Goal: Task Accomplishment & Management: Manage account settings

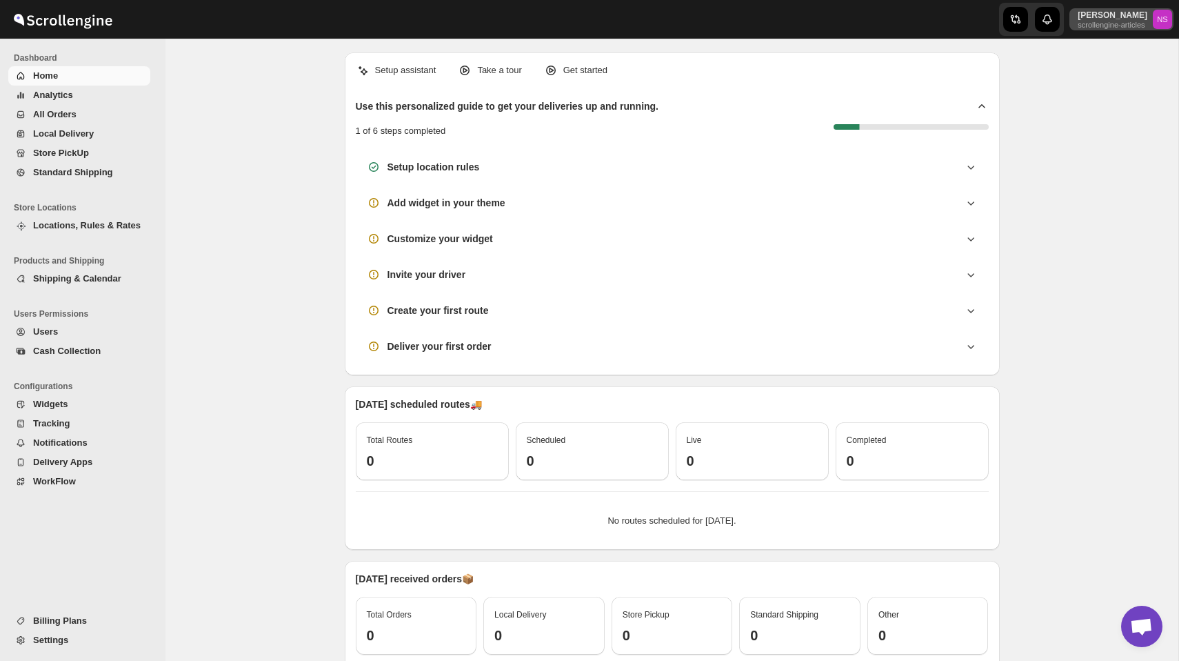
click at [1105, 19] on p "[PERSON_NAME]" at bounding box center [1113, 15] width 70 height 11
click at [1045, 104] on div "Setup assistant Take a tour Get started Use this personalized guide to get your…" at bounding box center [672, 419] width 1013 height 760
click at [1095, 14] on p "[PERSON_NAME]" at bounding box center [1113, 15] width 70 height 11
click at [1105, 24] on p "scrollengine-articles" at bounding box center [1113, 25] width 70 height 8
click at [1131, 29] on button "[PERSON_NAME] scrollengine-articles NS" at bounding box center [1122, 19] width 104 height 22
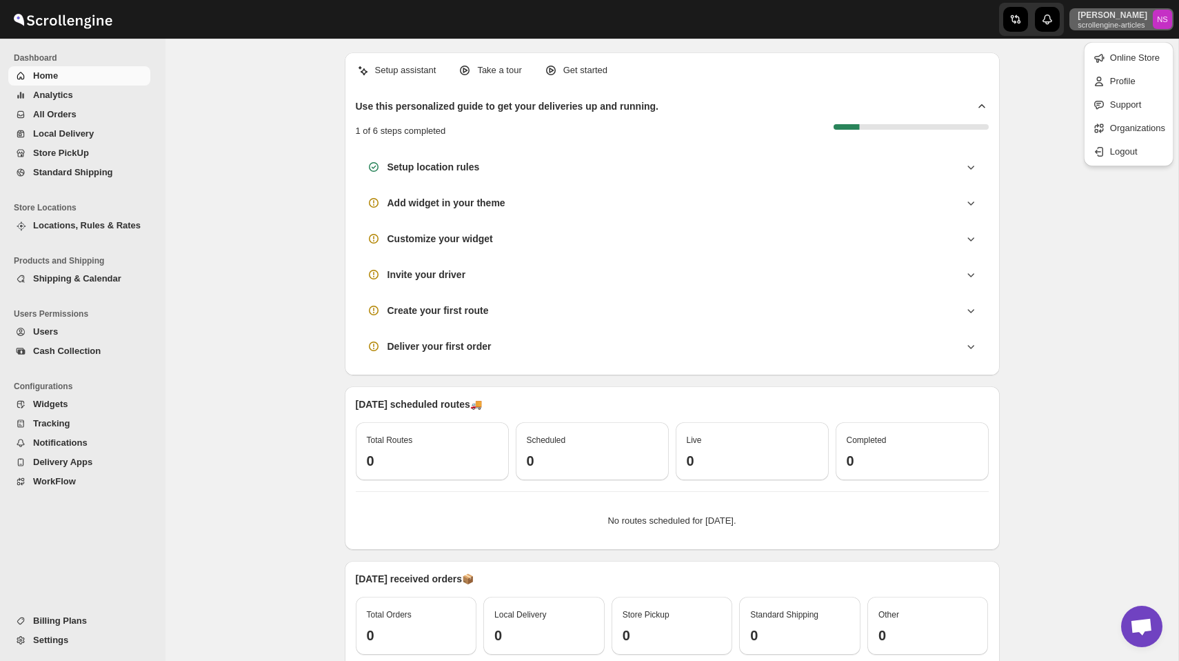
click at [1032, 90] on div "Setup assistant Take a tour Get started Use this personalized guide to get your…" at bounding box center [672, 419] width 1013 height 760
click at [94, 270] on button "Shipping & Calendar" at bounding box center [79, 278] width 142 height 19
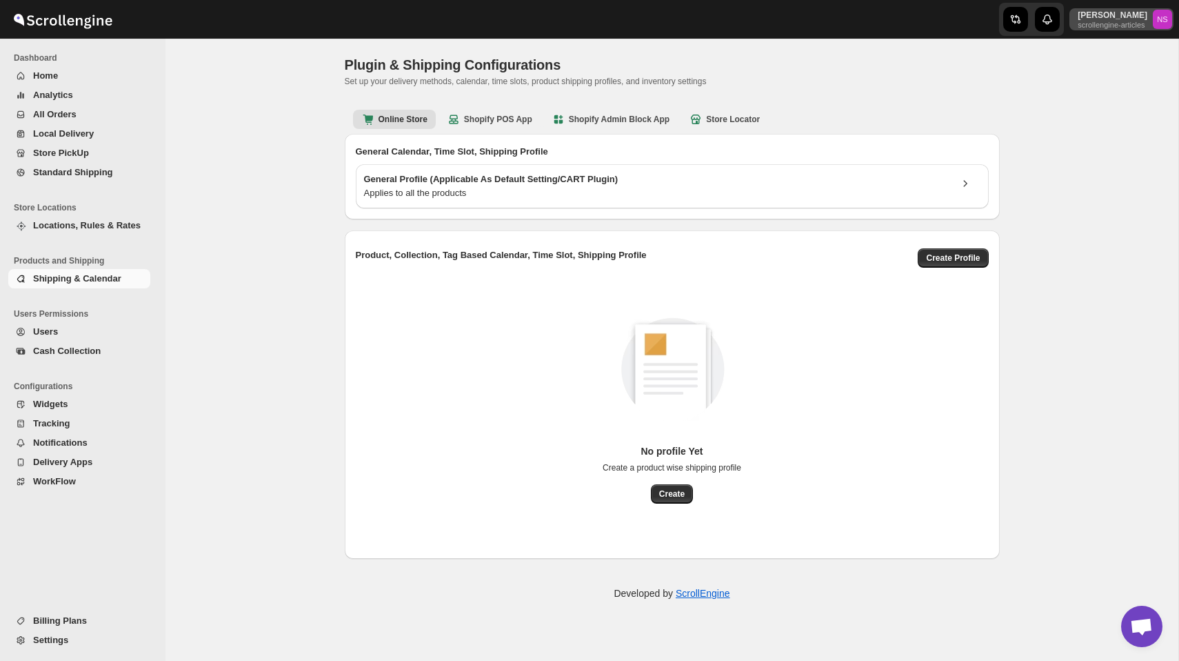
click at [1108, 19] on p "[PERSON_NAME]" at bounding box center [1113, 15] width 70 height 11
click at [1128, 128] on span "Organizations" at bounding box center [1137, 128] width 55 height 10
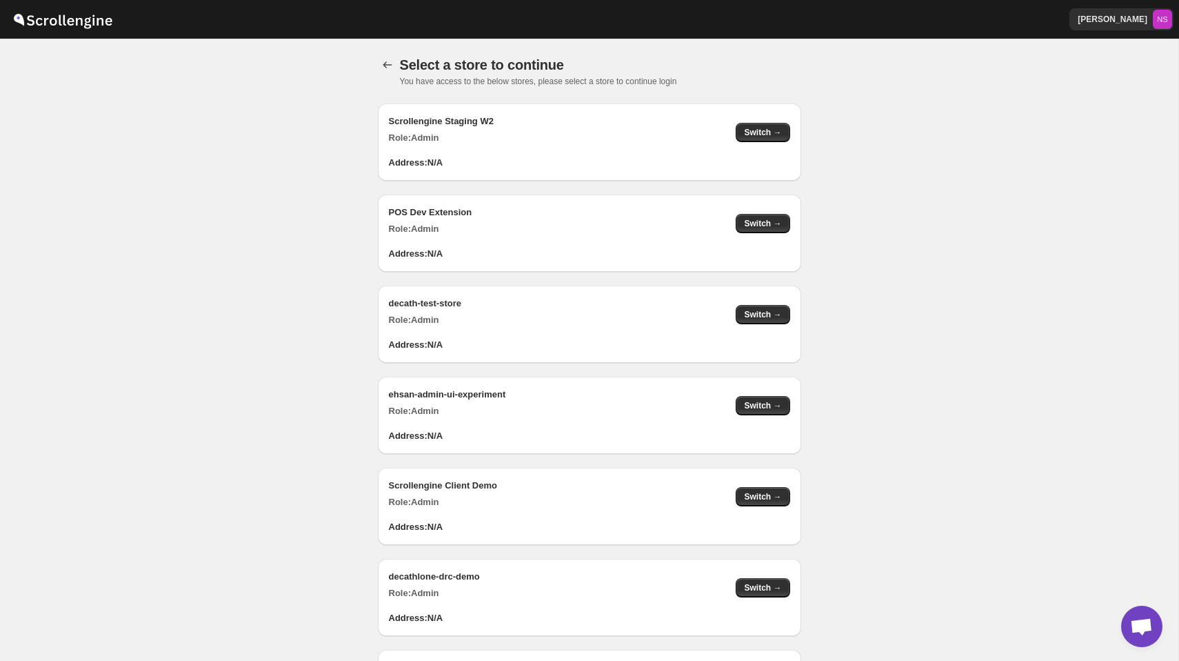
click at [762, 122] on div "Scrollengine Staging W2 Role: Admin Switch →" at bounding box center [584, 123] width 412 height 41
click at [762, 128] on span "Switch →" at bounding box center [762, 132] width 37 height 11
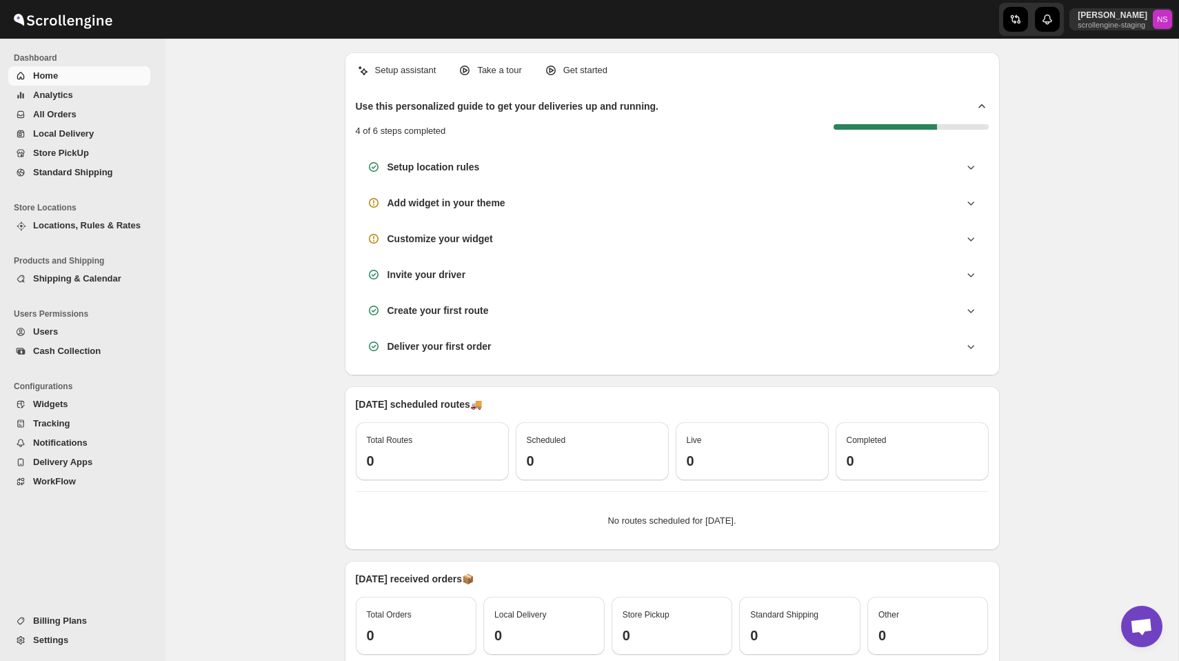
click at [89, 223] on span "Locations, Rules & Rates" at bounding box center [87, 225] width 108 height 10
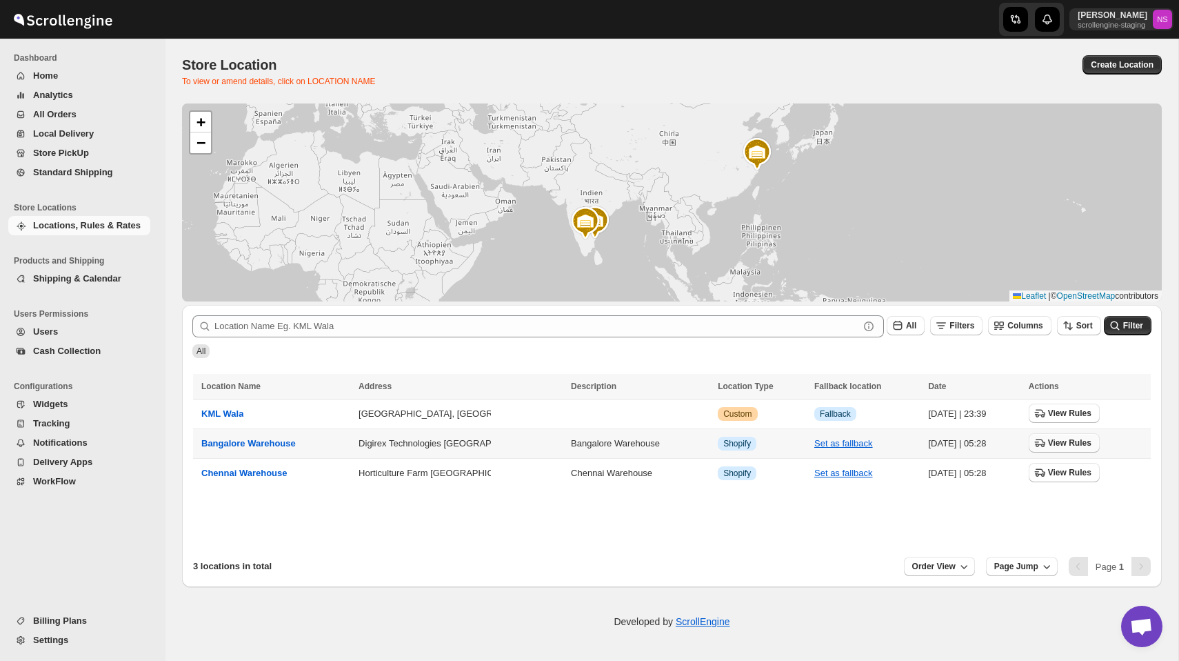
click at [1072, 440] on span "View Rules" at bounding box center [1069, 442] width 43 height 11
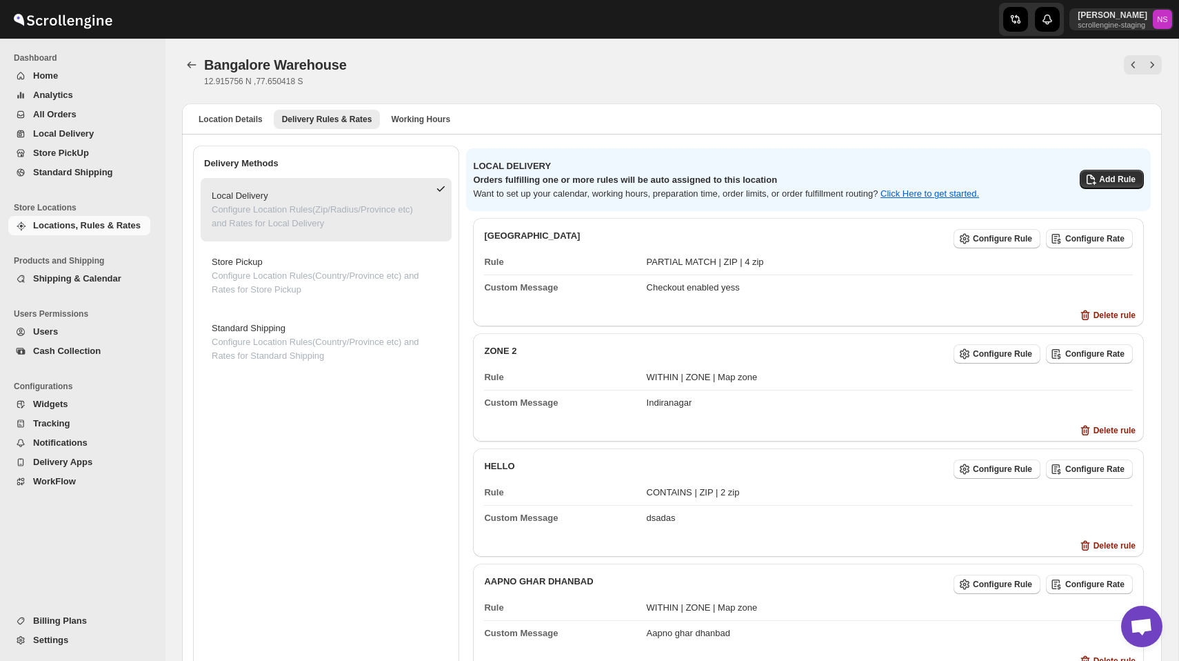
scroll to position [118, 0]
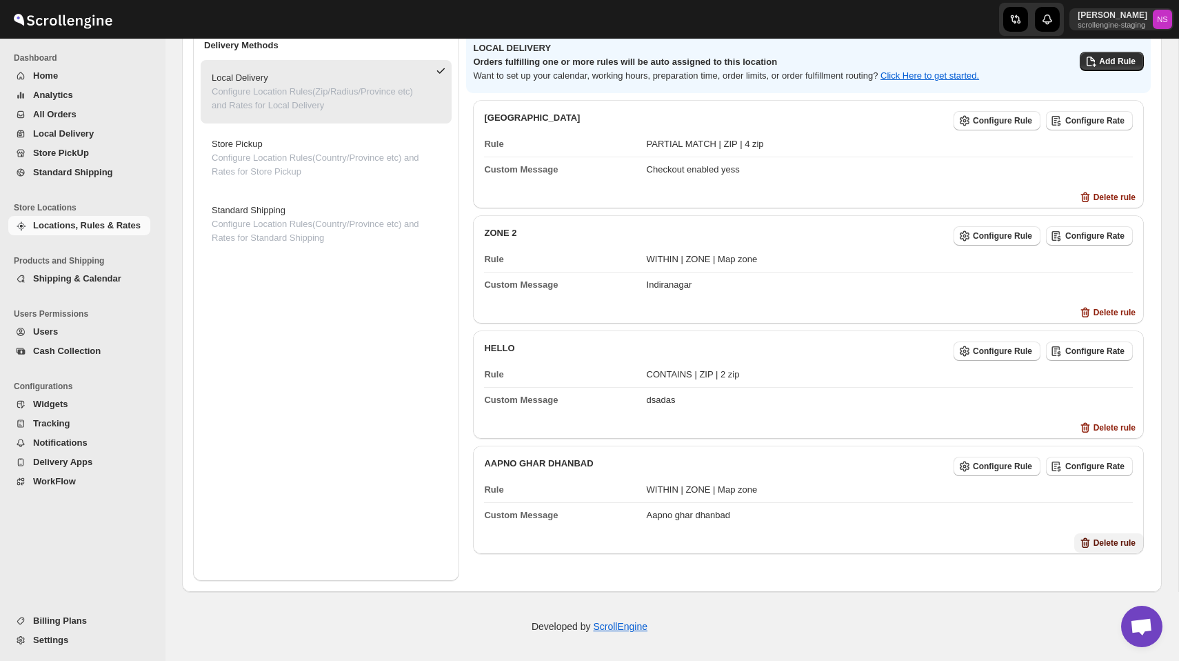
click at [1094, 539] on span "Delete rule" at bounding box center [1115, 542] width 42 height 11
click at [1134, 592] on span "Delete" at bounding box center [1133, 593] width 25 height 11
click at [1108, 428] on span "Delete rule" at bounding box center [1115, 427] width 42 height 11
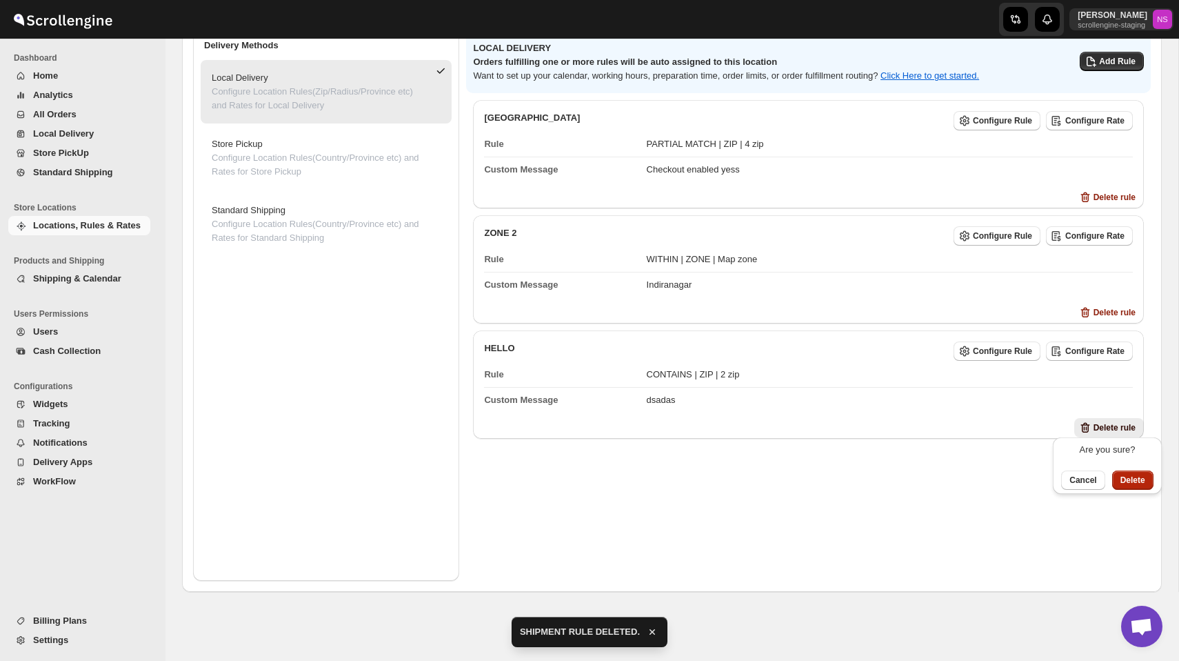
click at [1126, 481] on span "Delete" at bounding box center [1133, 479] width 25 height 11
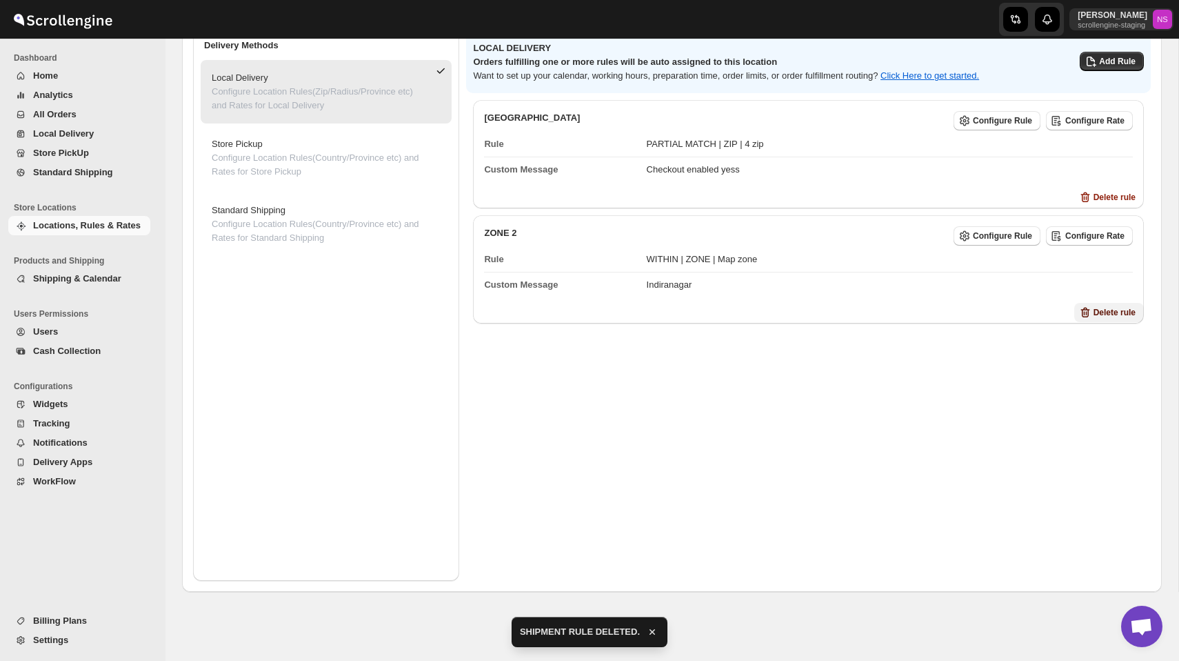
click at [1110, 303] on button "Delete rule" at bounding box center [1109, 312] width 70 height 19
click at [1128, 364] on span "Delete" at bounding box center [1133, 366] width 25 height 11
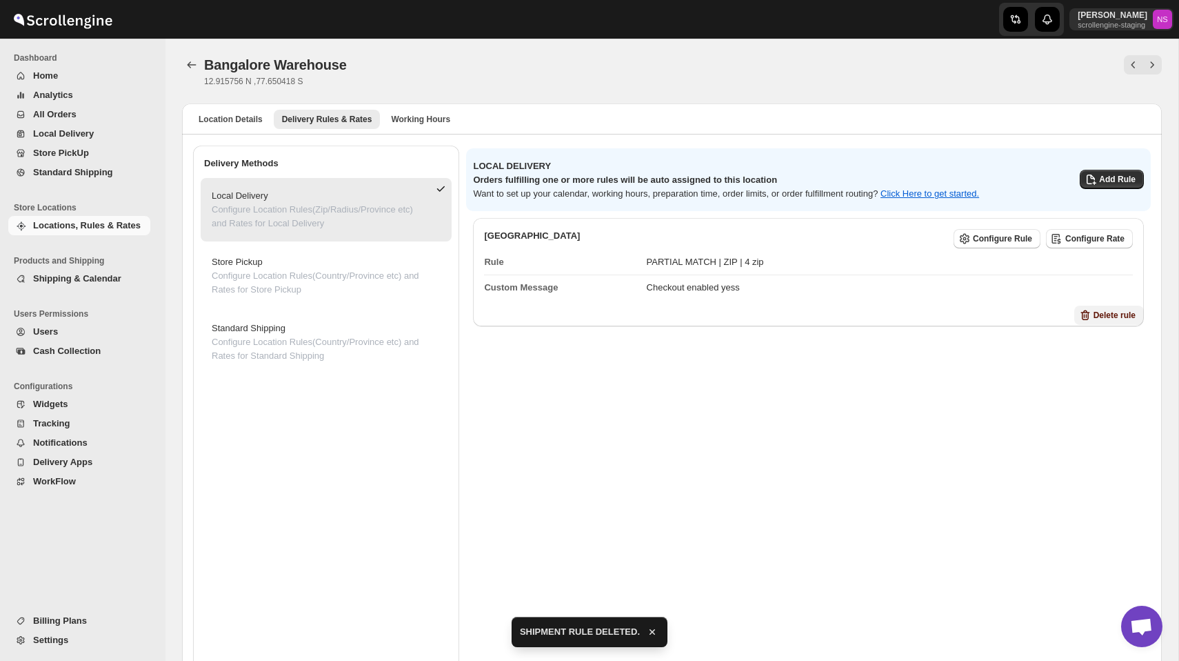
click at [1124, 317] on span "Delete rule" at bounding box center [1115, 315] width 42 height 11
click at [1130, 369] on span "Delete" at bounding box center [1133, 370] width 25 height 11
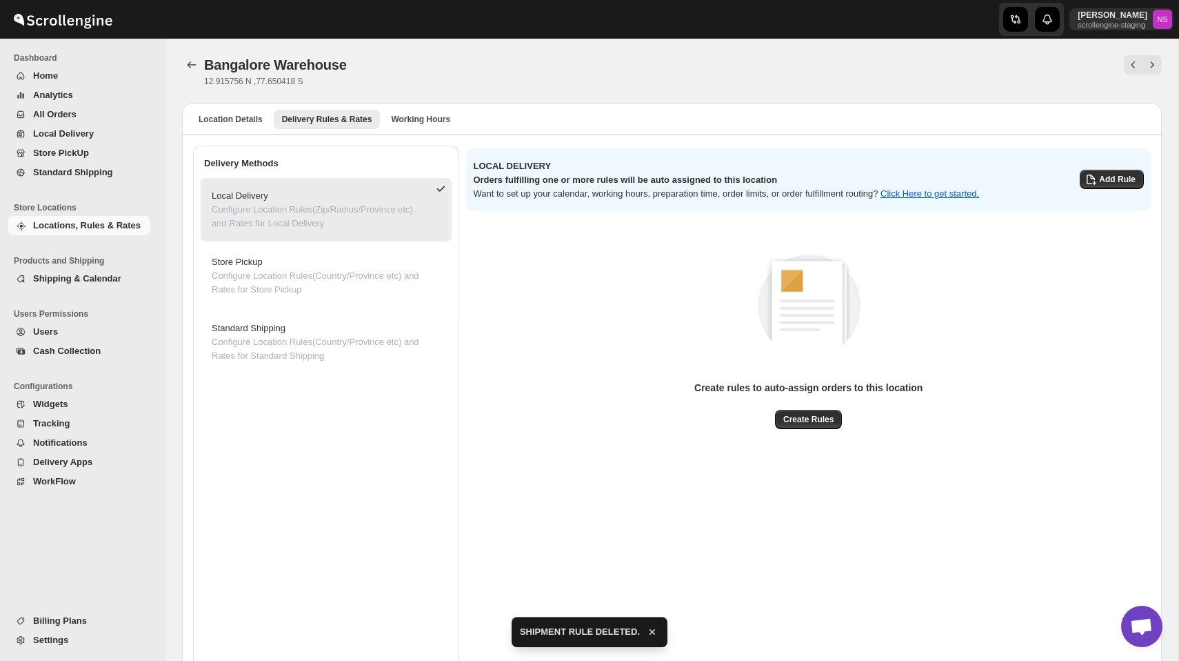
click at [1110, 191] on div "LOCAL DELIVERY Orders fulfilling one or more rules will be auto assigned to thi…" at bounding box center [803, 174] width 682 height 52
click at [1109, 183] on span "Add Rule" at bounding box center [1117, 179] width 37 height 11
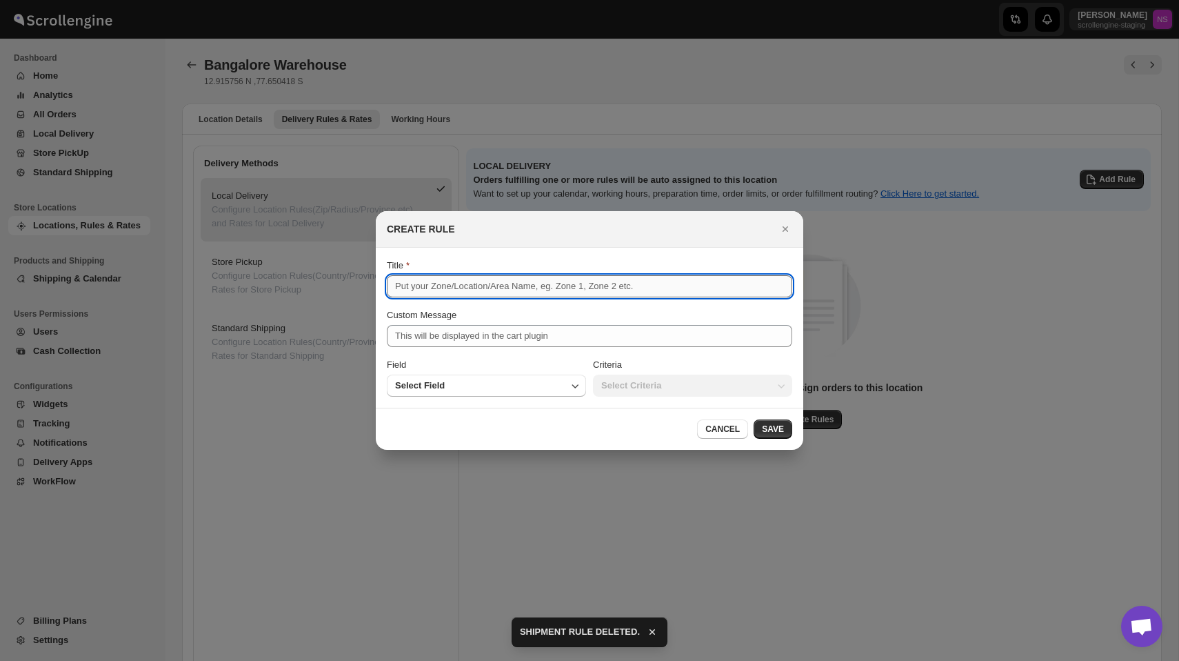
click at [479, 286] on input "Title" at bounding box center [590, 286] width 406 height 22
type input "Local Delivery"
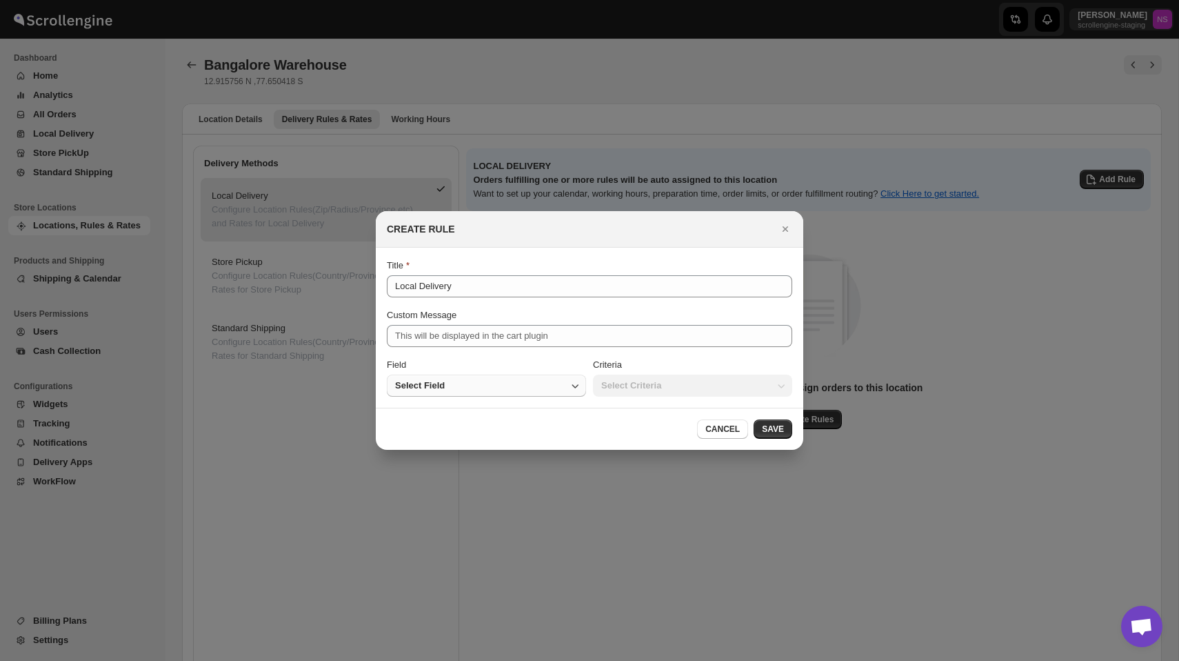
click at [530, 384] on button "Select Field" at bounding box center [486, 385] width 199 height 22
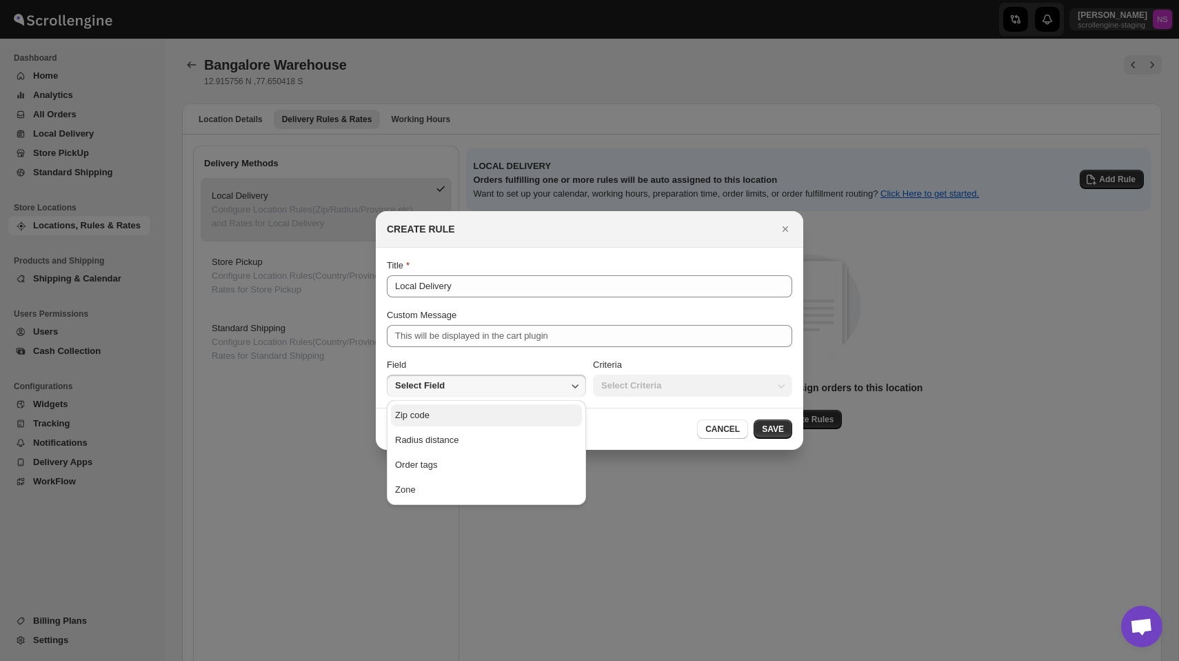
click at [507, 416] on button "Zip code" at bounding box center [486, 415] width 191 height 22
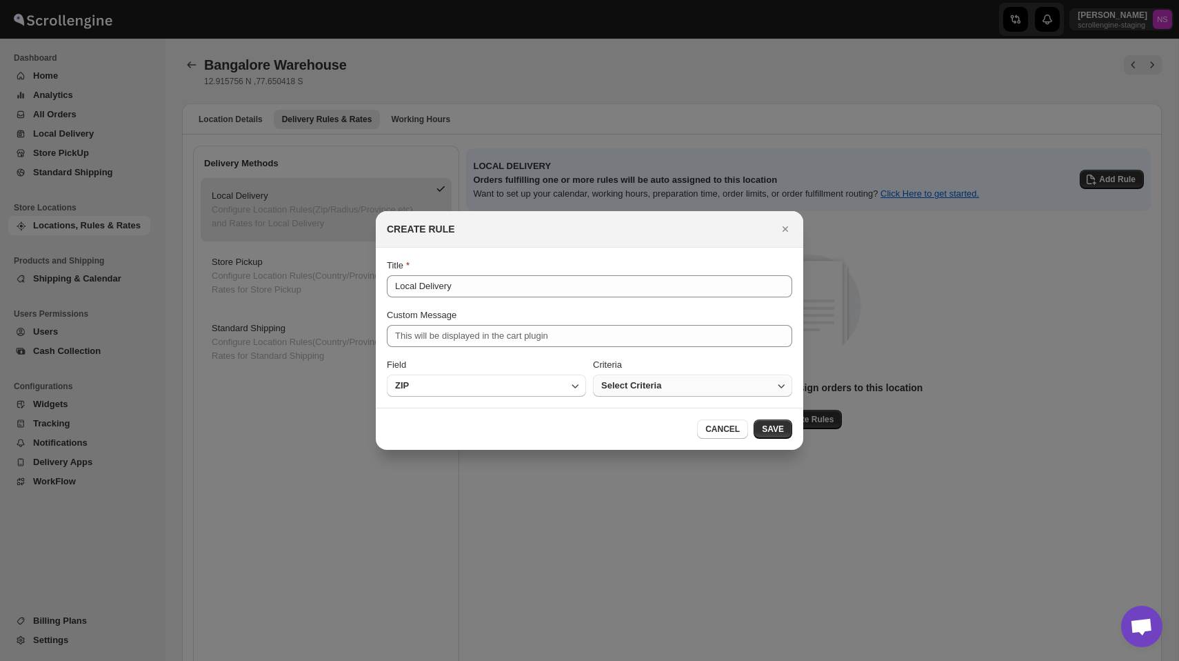
click at [685, 376] on button "Select Criteria" at bounding box center [692, 385] width 199 height 22
click at [642, 418] on button "Is one of" at bounding box center [692, 415] width 191 height 22
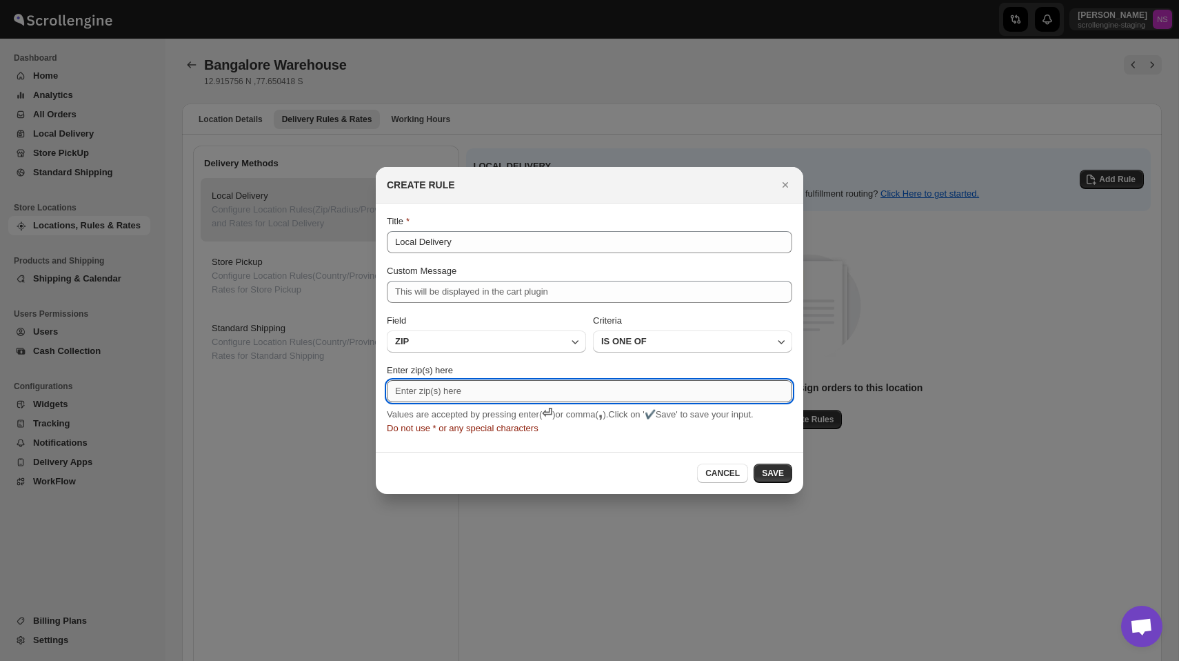
click at [509, 394] on input "Enter zip(s) here" at bounding box center [590, 391] width 406 height 22
type input "560066"
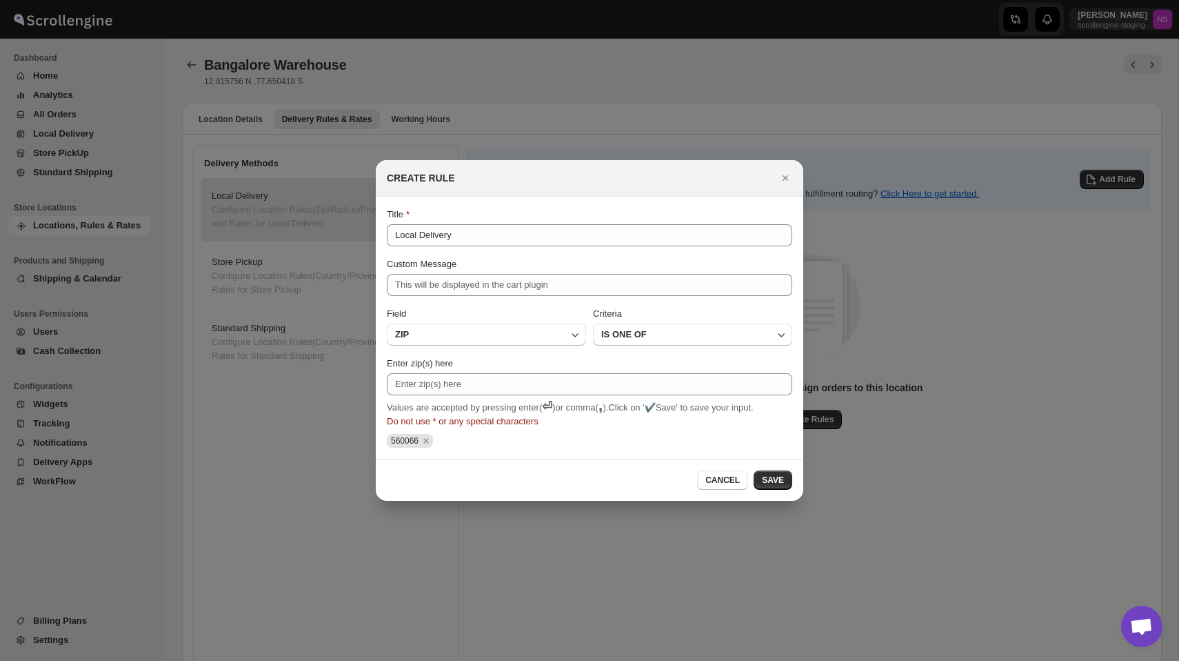
click at [393, 442] on span "560066" at bounding box center [405, 441] width 28 height 10
copy span "560066"
click at [596, 438] on div "560066" at bounding box center [588, 439] width 408 height 17
click at [779, 477] on span "SAVE" at bounding box center [773, 479] width 22 height 11
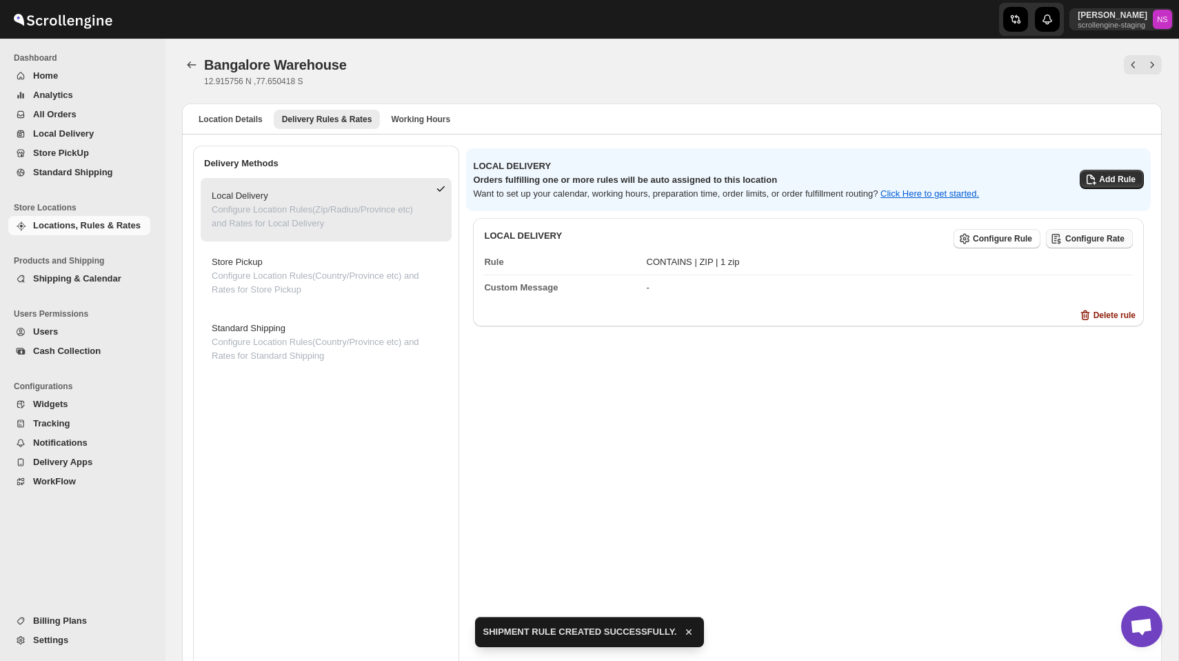
click at [1087, 239] on span "Configure Rate" at bounding box center [1095, 238] width 59 height 11
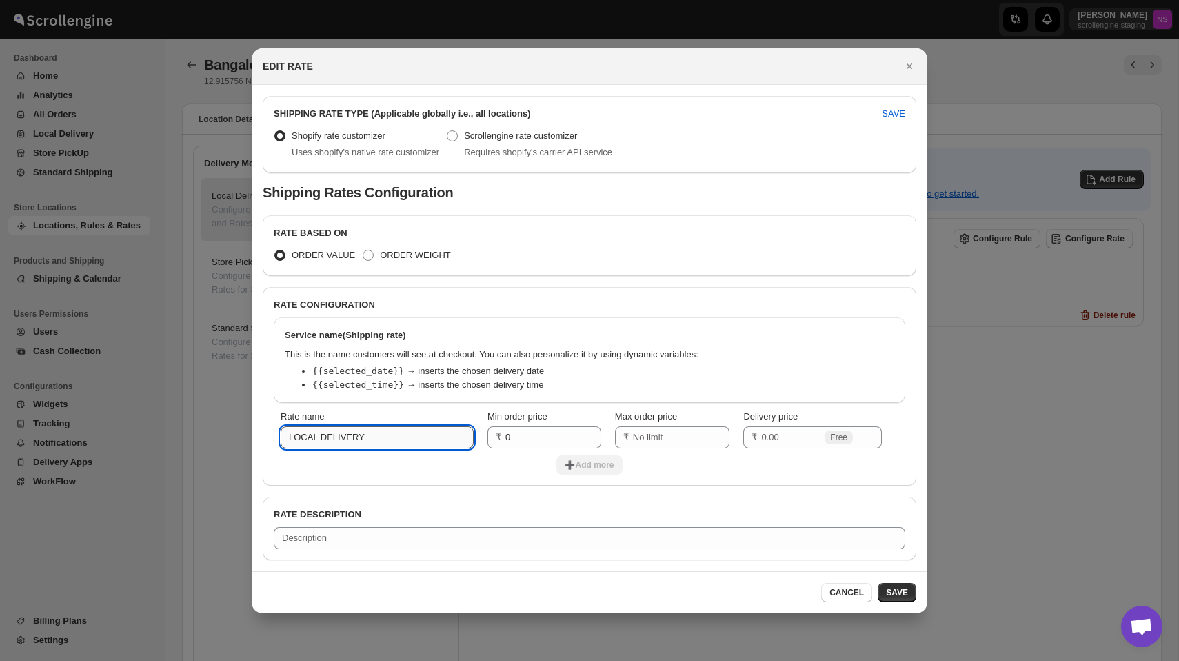
click at [386, 435] on input "LOCAL DELIVERY" at bounding box center [377, 437] width 193 height 22
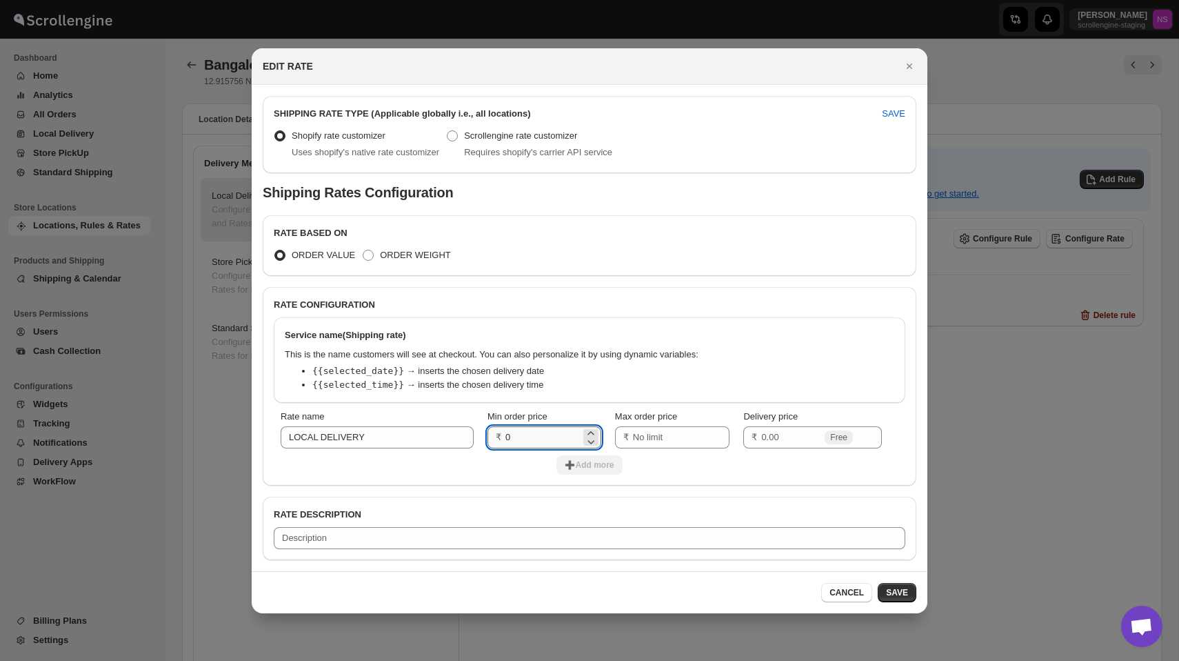
click at [534, 439] on input "0" at bounding box center [543, 437] width 75 height 22
click at [681, 441] on input "Max order price" at bounding box center [671, 437] width 77 height 22
type input "200"
click at [785, 438] on input "Delivery price" at bounding box center [791, 437] width 61 height 22
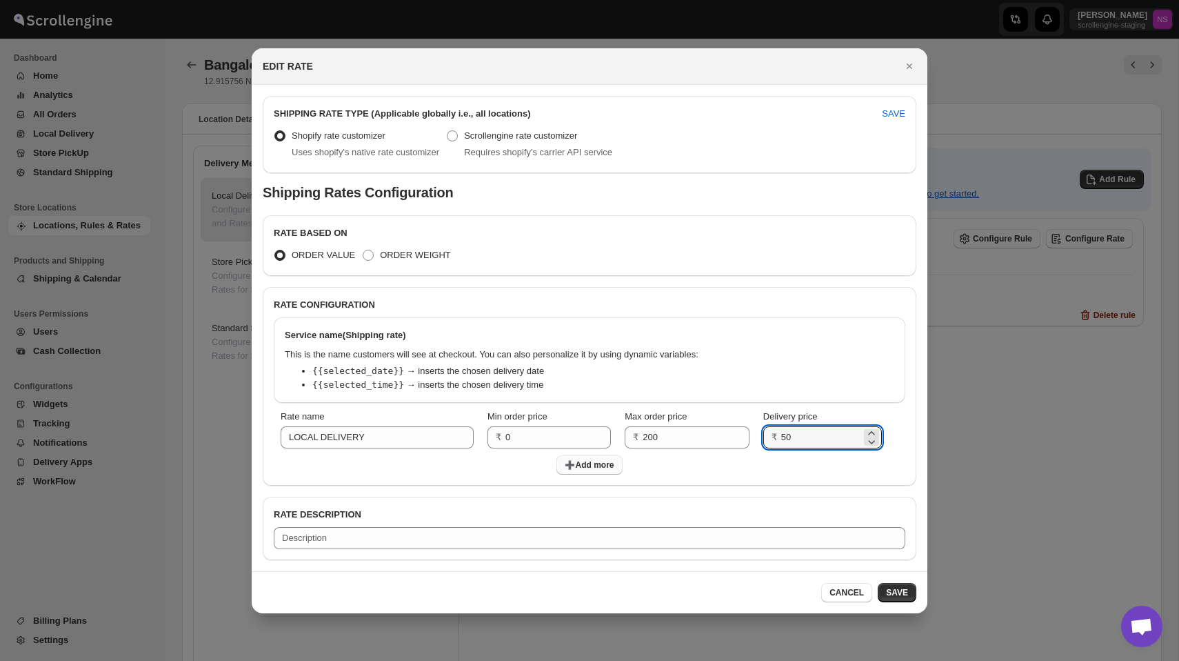
type input "50"
click at [616, 463] on button "➕Add more" at bounding box center [590, 464] width 66 height 19
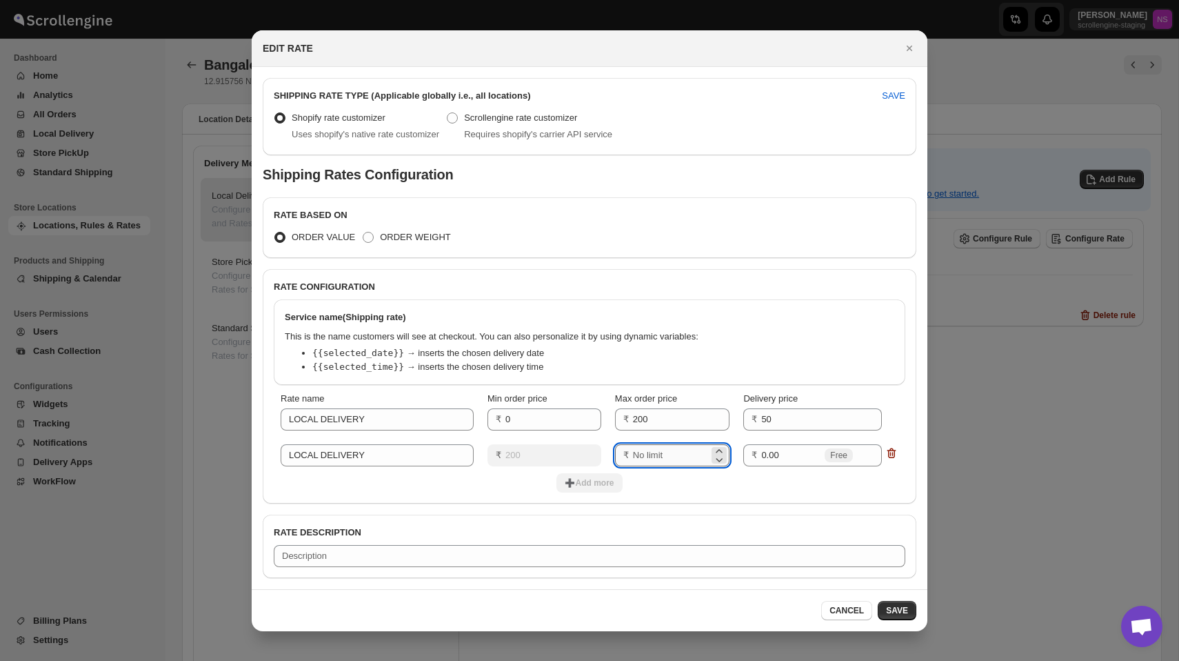
click at [660, 446] on input "Max order price" at bounding box center [671, 455] width 77 height 22
type input "600"
click at [777, 453] on input "0.00" at bounding box center [791, 455] width 61 height 22
drag, startPoint x: 789, startPoint y: 458, endPoint x: 723, endPoint y: 452, distance: 66.4
click at [723, 452] on tr "Rate name LOCAL DELIVERY Min order price ₹ 200 Max order price ₹ 600 Delivery p…" at bounding box center [590, 455] width 632 height 36
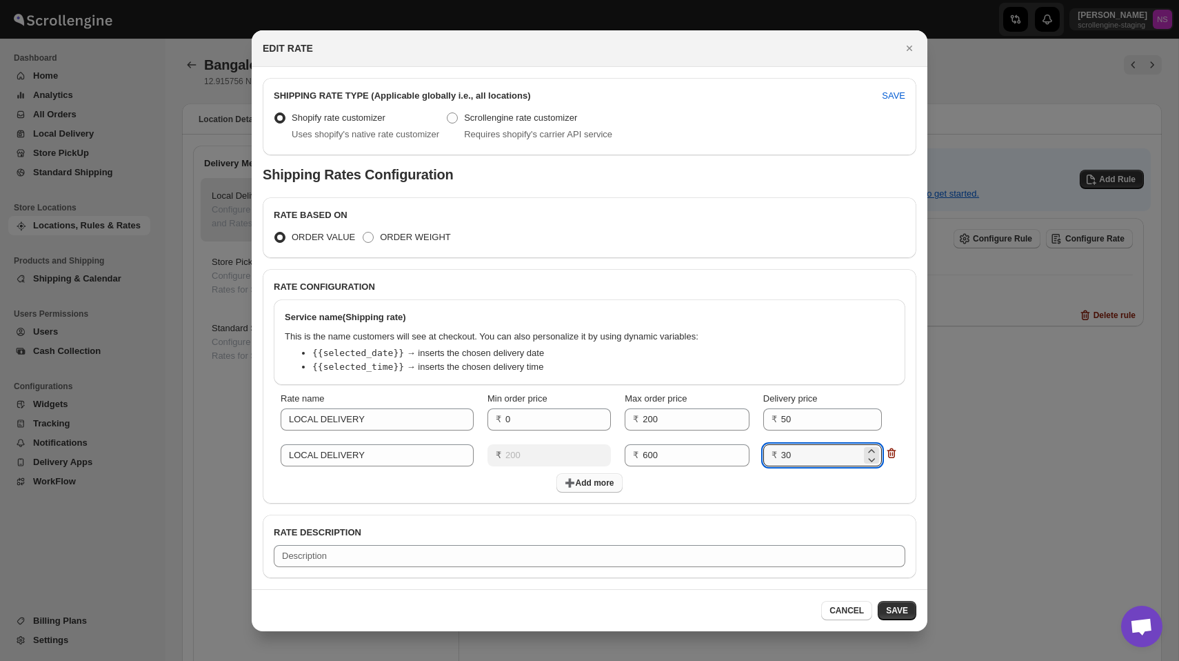
type input "30"
click at [595, 487] on span "➕Add more" at bounding box center [589, 482] width 49 height 11
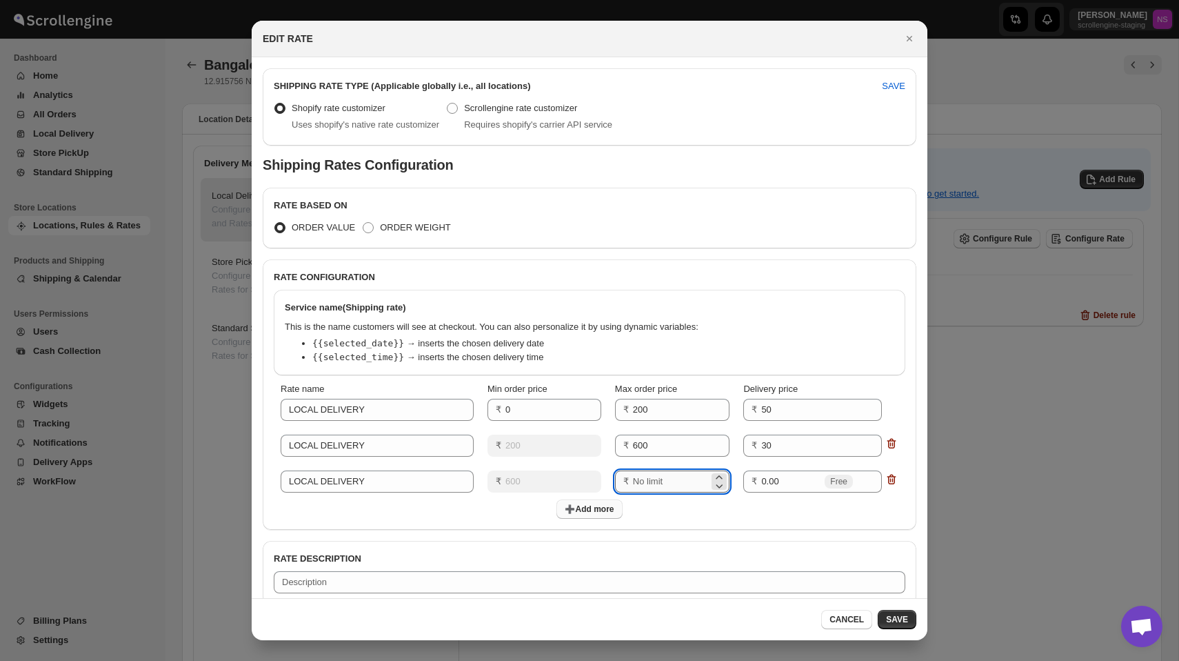
click at [672, 484] on input "Max order price" at bounding box center [671, 481] width 77 height 22
type input "3000"
click at [781, 483] on input "0.00" at bounding box center [791, 481] width 61 height 22
drag, startPoint x: 781, startPoint y: 483, endPoint x: 739, endPoint y: 479, distance: 43.0
click at [739, 481] on td "Delivery price ₹ 0.00 Free" at bounding box center [821, 481] width 169 height 36
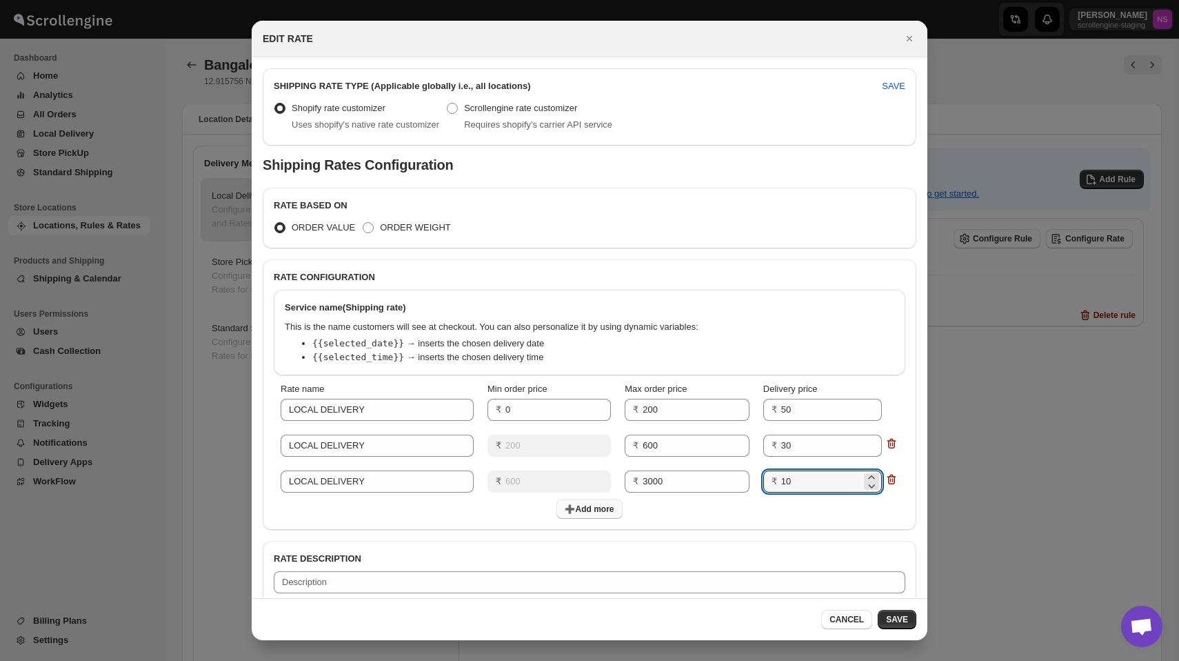
type input "10"
click at [588, 508] on span "➕Add more" at bounding box center [589, 508] width 49 height 11
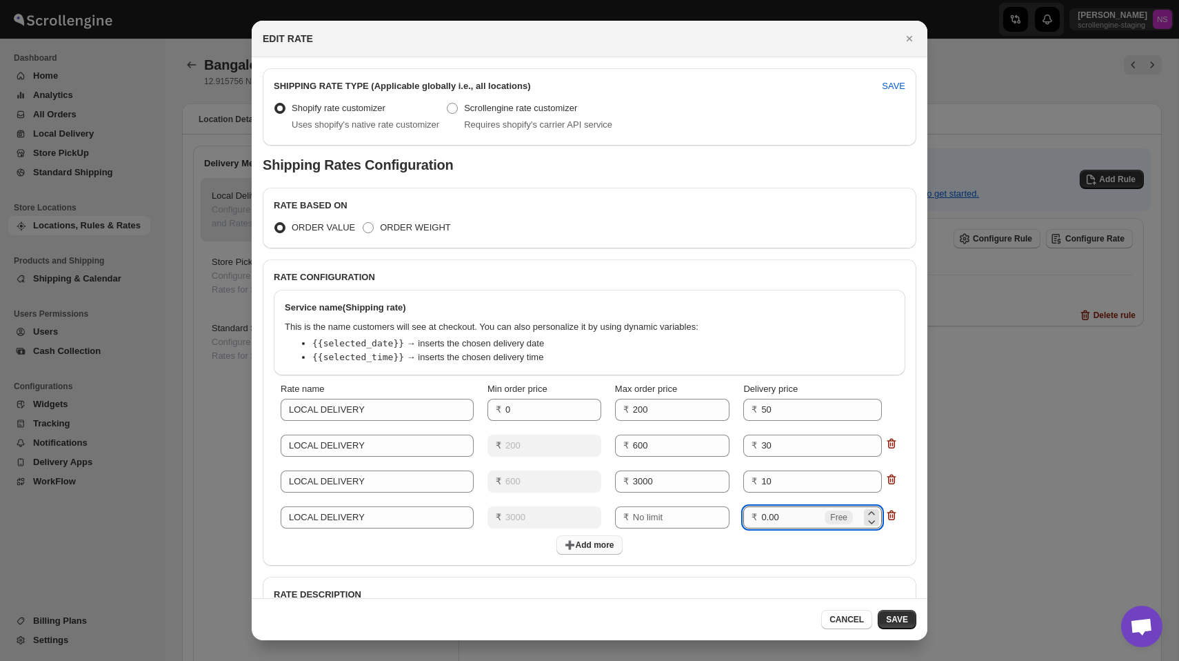
click at [786, 519] on input "0.00" at bounding box center [791, 517] width 61 height 22
click at [824, 559] on div "Service name (Shipping rate) This is the name customers will see at checkout. Y…" at bounding box center [590, 424] width 654 height 281
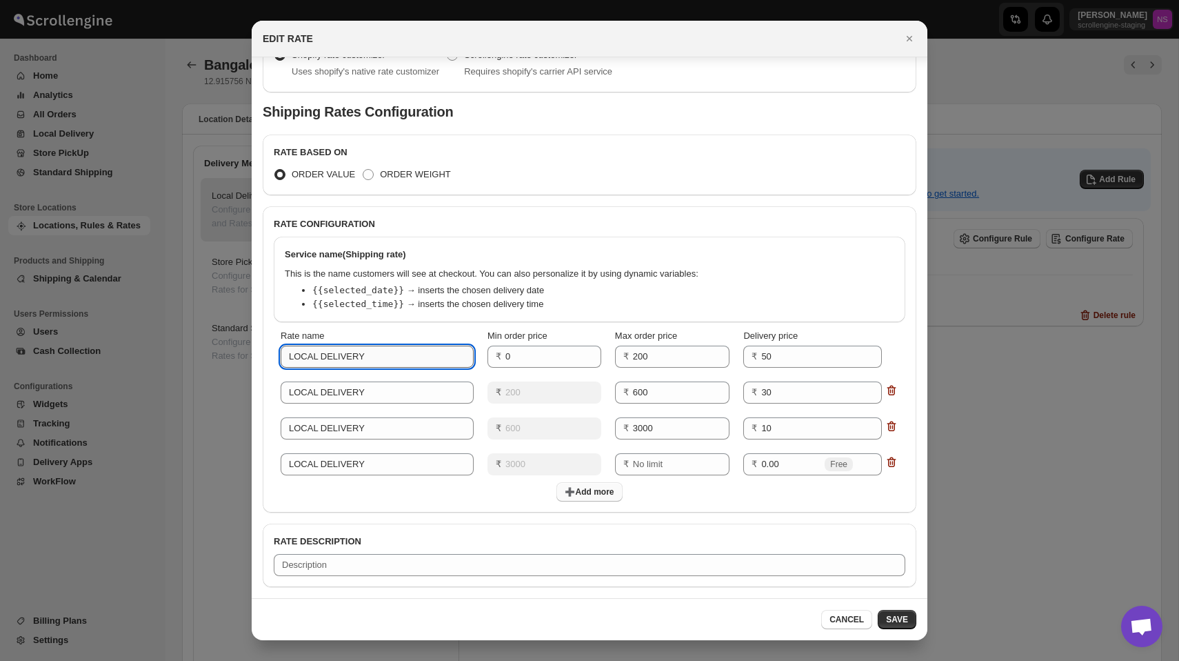
click at [385, 354] on input "LOCAL DELIVERY" at bounding box center [377, 357] width 193 height 22
type input "LOCAL DELIVERY 0-200"
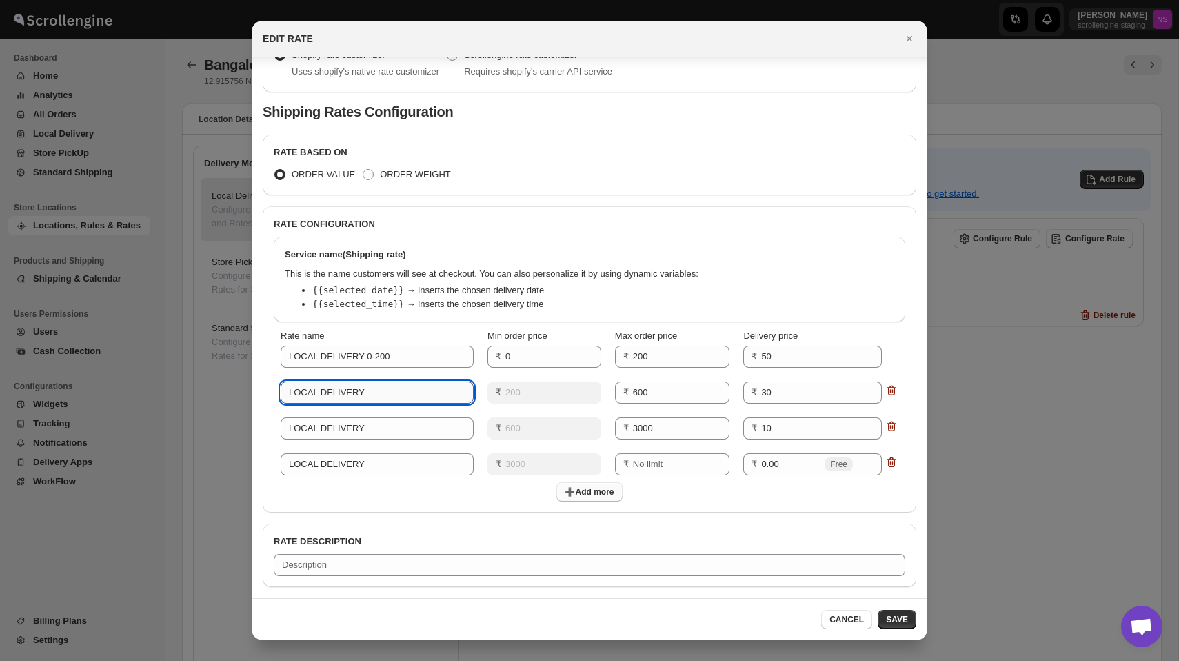
click at [405, 392] on input "LOCAL DELIVERY" at bounding box center [377, 392] width 193 height 22
type input "LOCAL DELIVERY 200-600"
click at [397, 421] on input "LOCAL DELIVERY" at bounding box center [377, 428] width 193 height 22
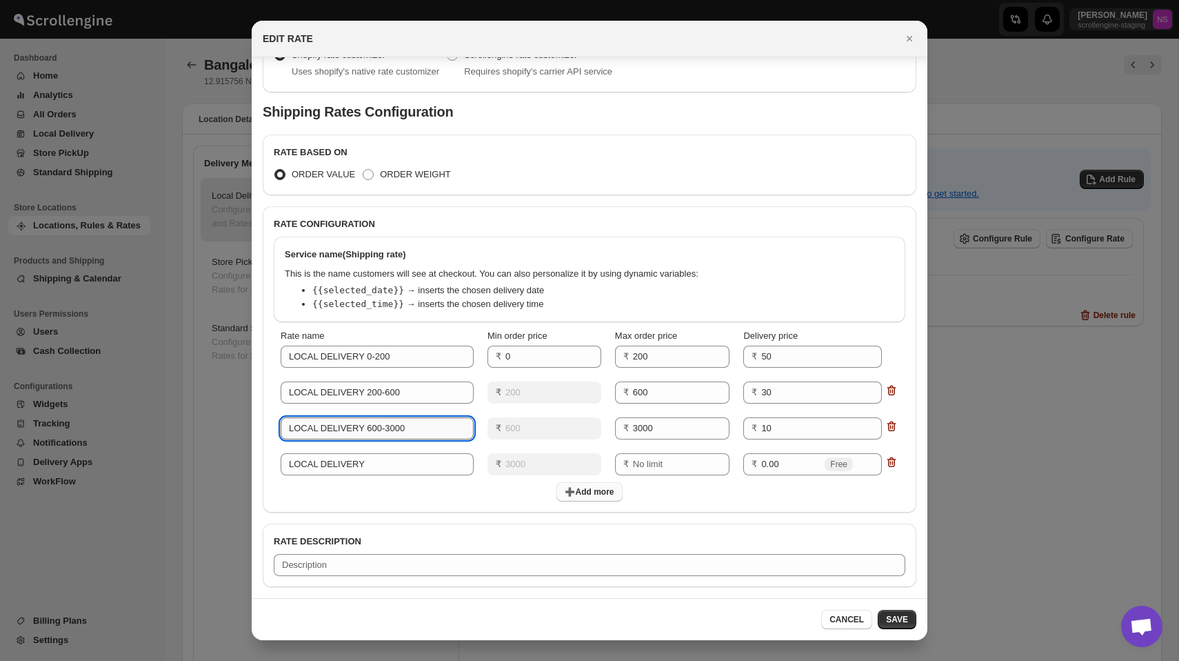
type input "LOCAL DELIVERY 600-3000"
